Goal: Find contact information: Obtain details needed to contact an individual or organization

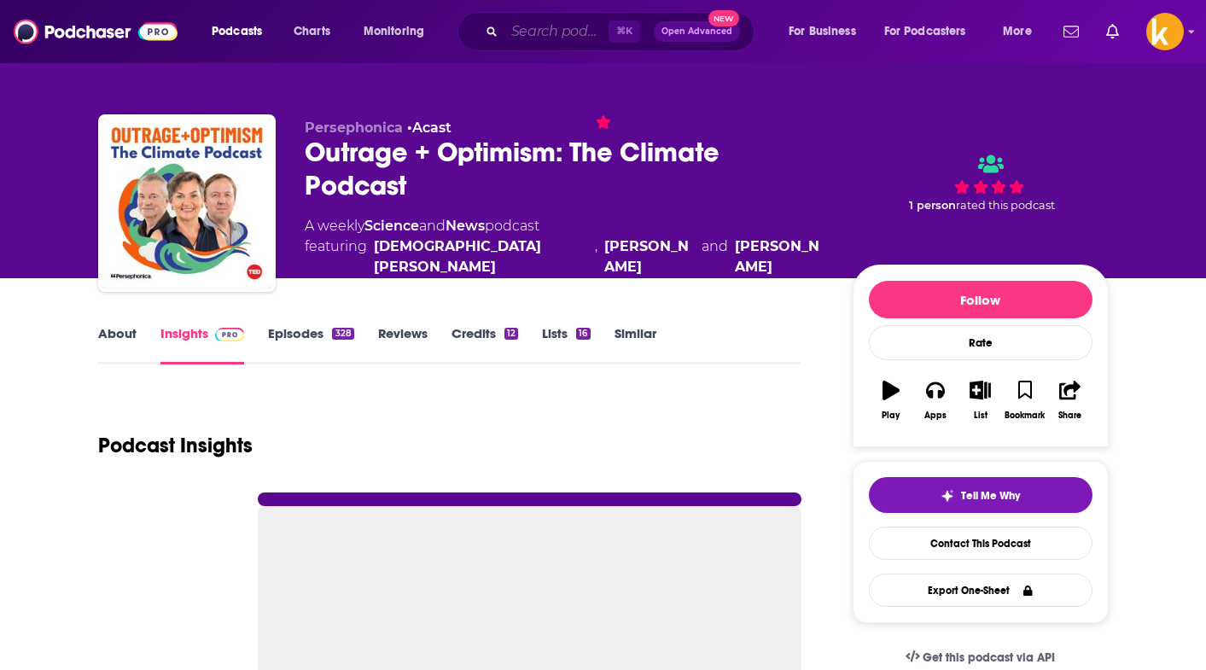
click at [521, 25] on input "Search podcasts, credits, & more..." at bounding box center [556, 31] width 104 height 27
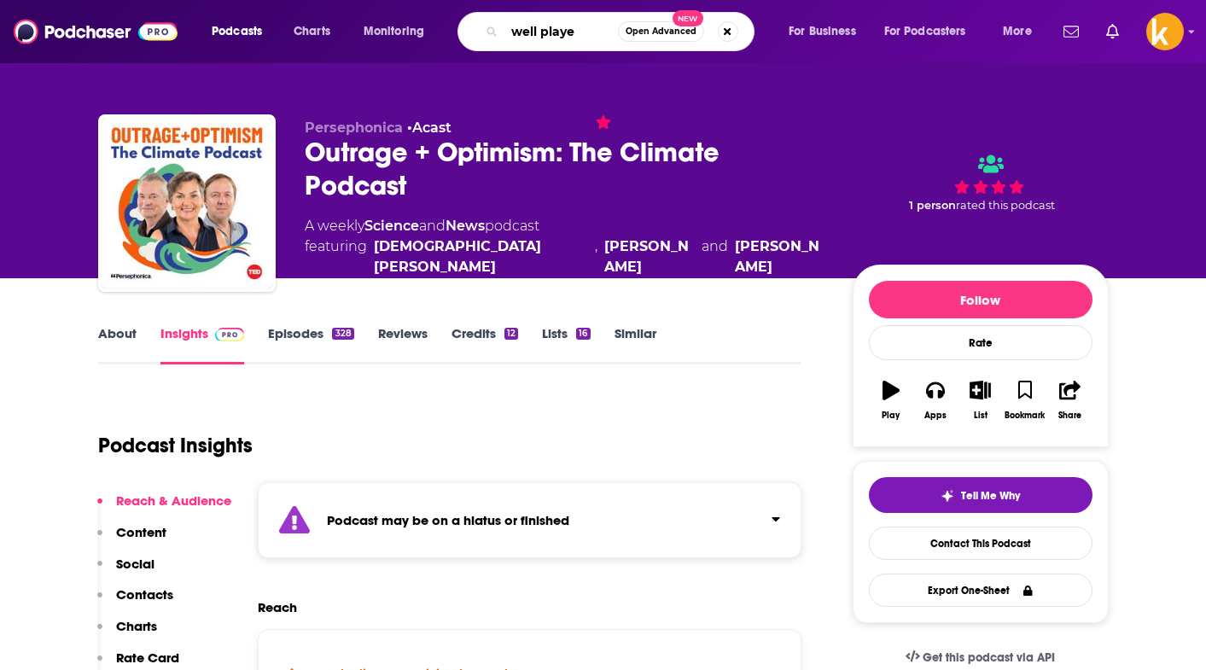
type input "well played"
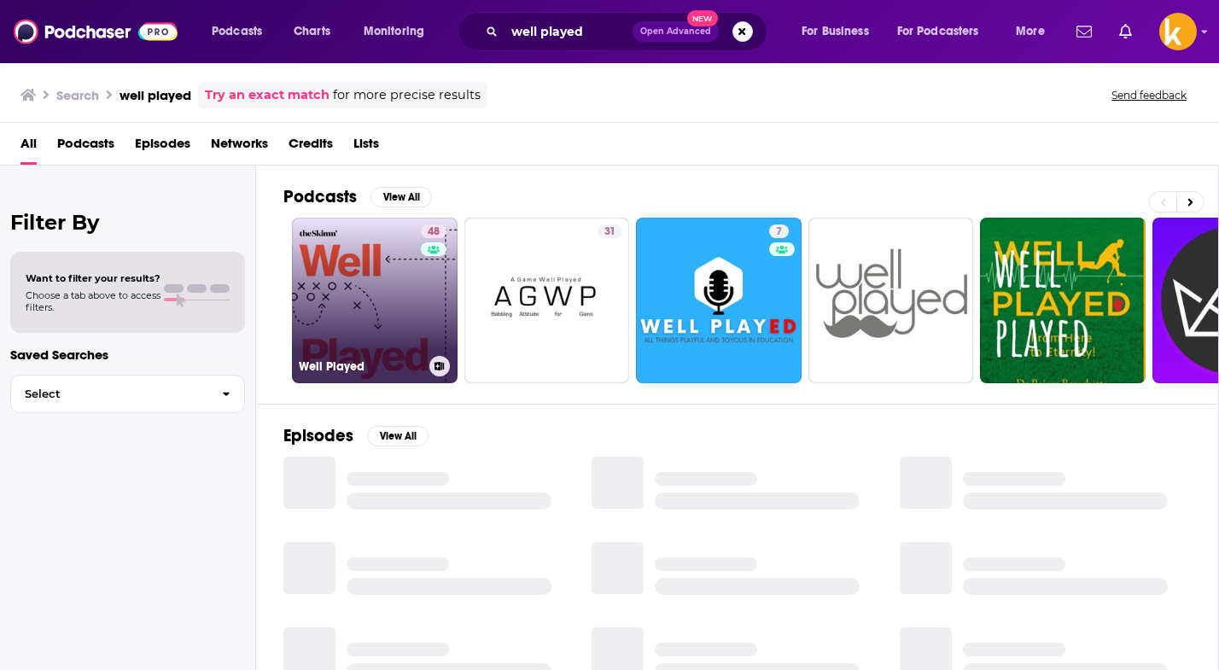
click at [404, 320] on link "48 Well Played" at bounding box center [375, 301] width 166 height 166
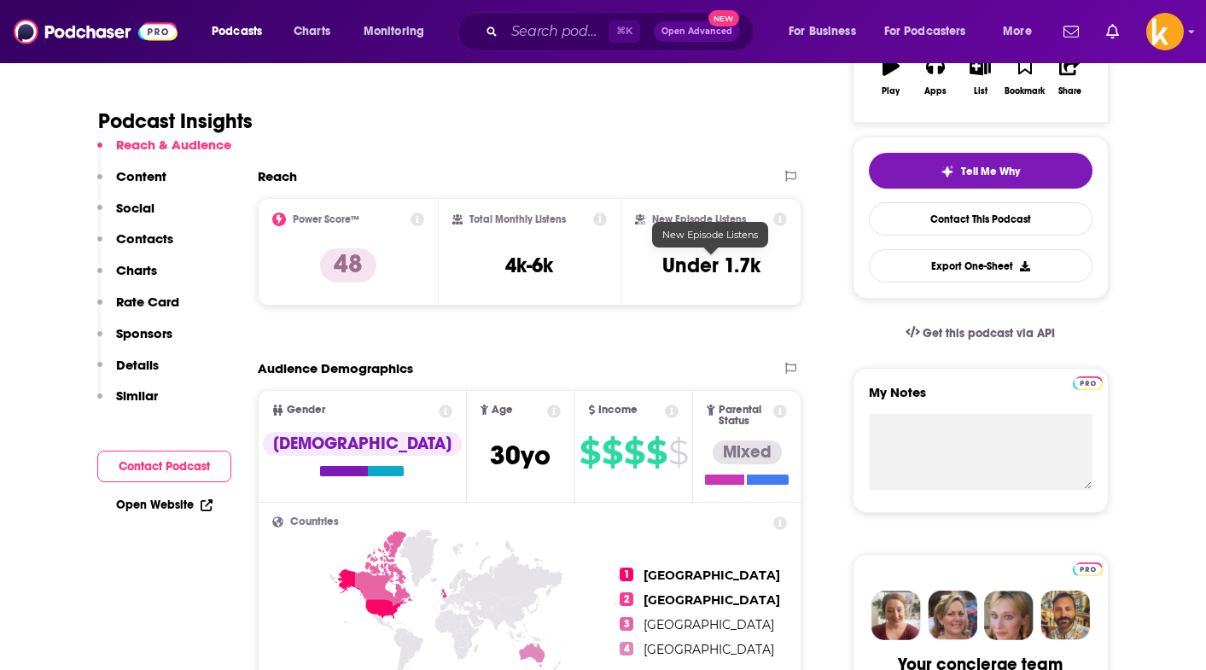
scroll to position [325, 0]
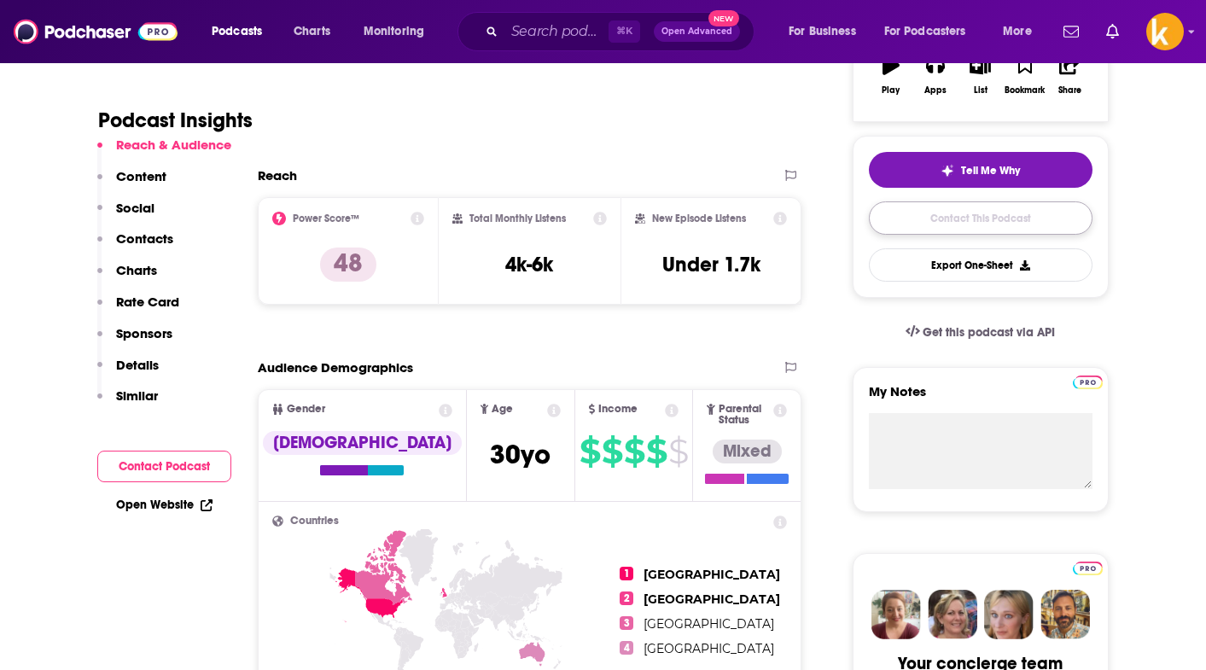
click at [903, 219] on link "Contact This Podcast" at bounding box center [981, 217] width 224 height 33
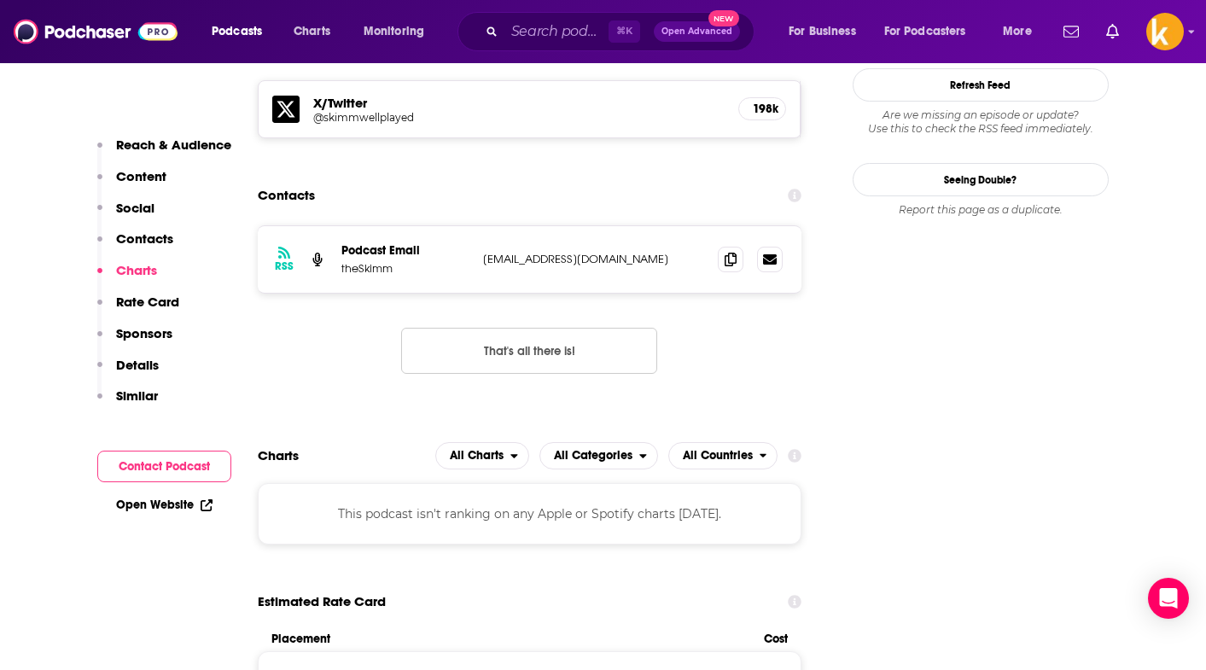
scroll to position [1513, 0]
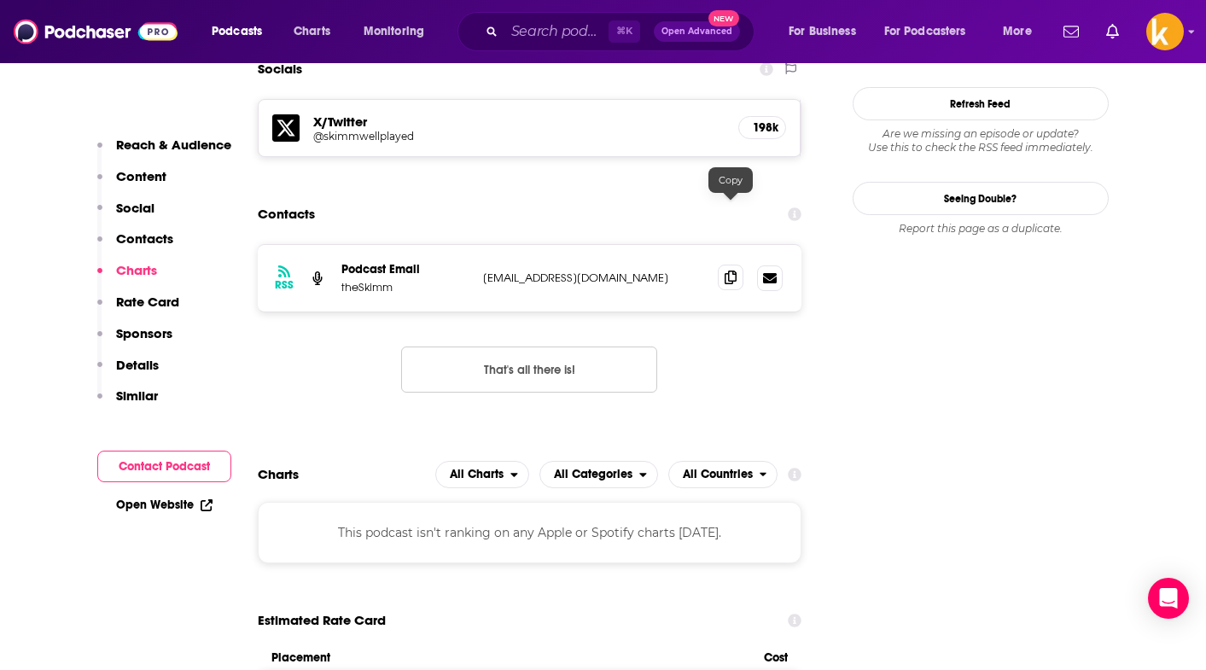
click at [728, 271] on icon at bounding box center [731, 278] width 12 height 14
